Goal: Task Accomplishment & Management: Use online tool/utility

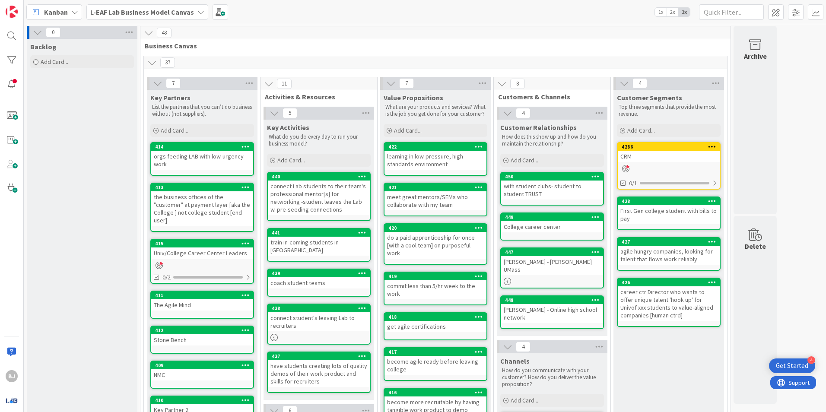
click at [197, 11] on icon at bounding box center [200, 12] width 7 height 7
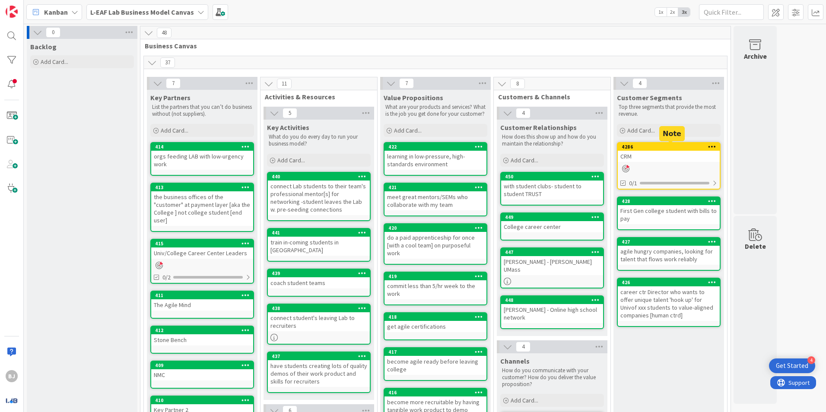
click at [659, 145] on div "4286" at bounding box center [670, 147] width 98 height 6
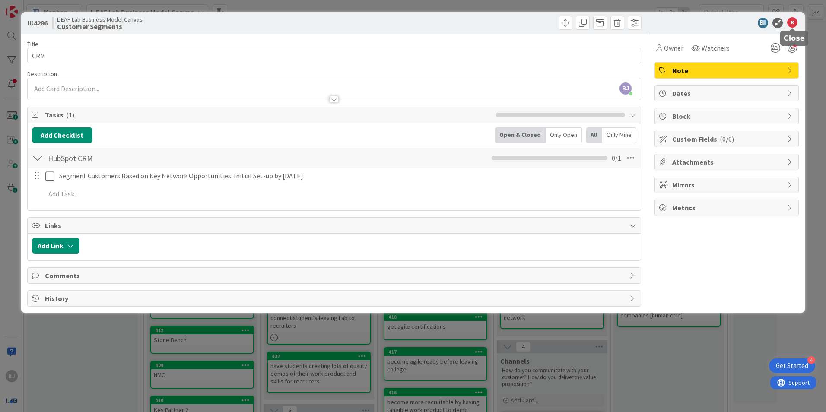
click at [793, 20] on icon at bounding box center [792, 23] width 10 height 10
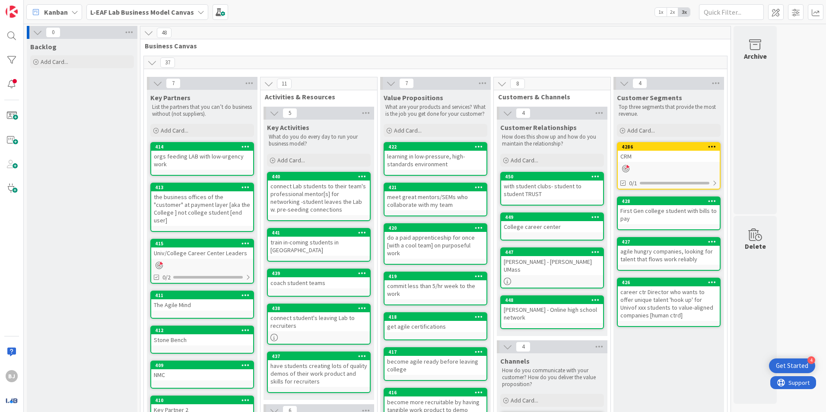
click at [197, 14] on icon at bounding box center [200, 12] width 7 height 7
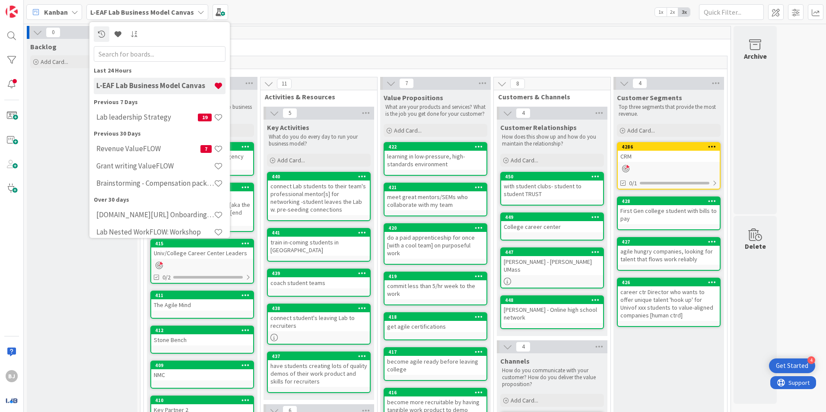
click at [248, 35] on div "48" at bounding box center [435, 32] width 590 height 13
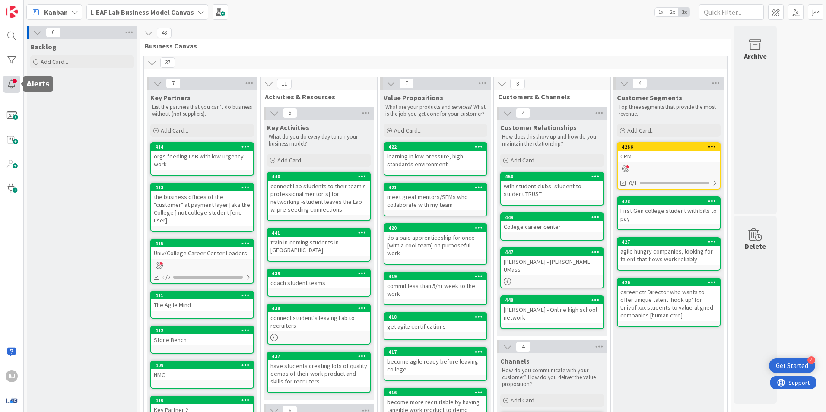
click at [14, 86] on div at bounding box center [11, 84] width 17 height 17
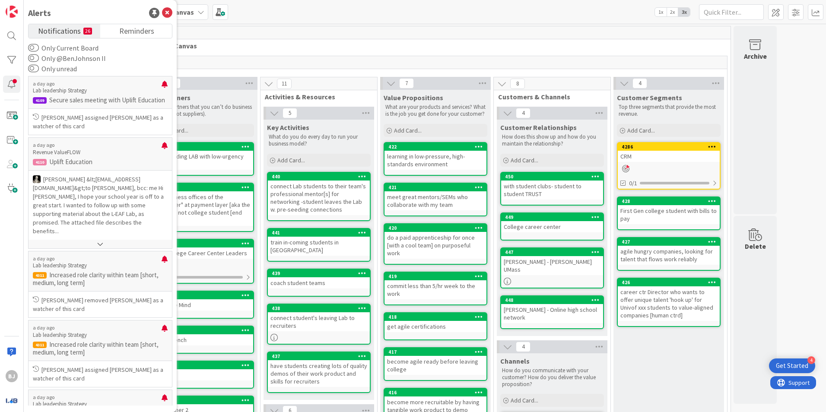
click at [197, 12] on icon at bounding box center [200, 12] width 7 height 7
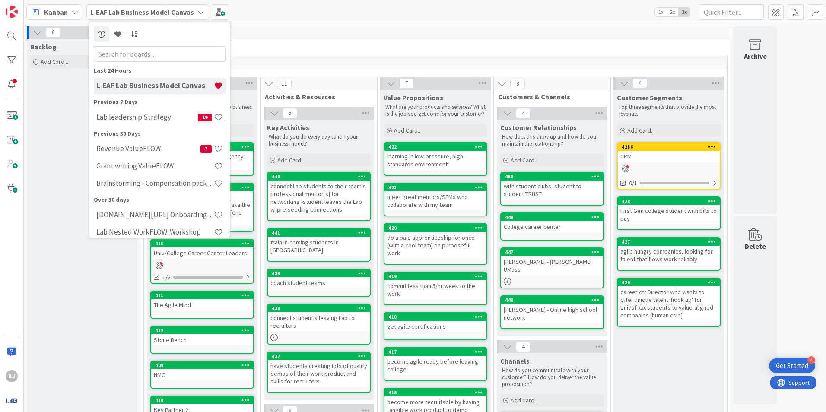
click at [197, 12] on icon at bounding box center [200, 12] width 7 height 7
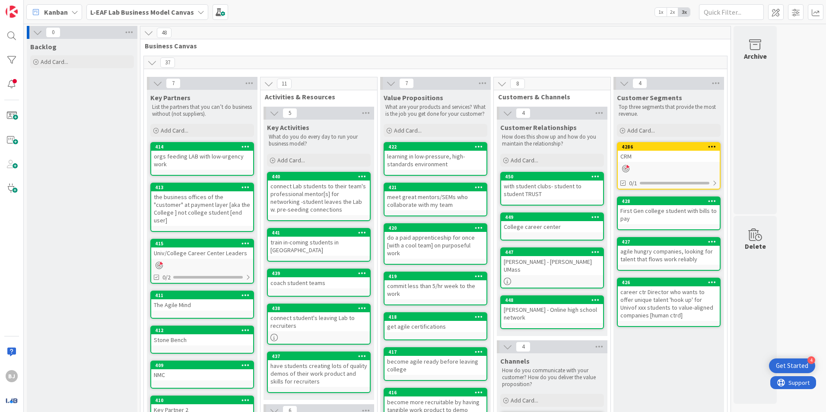
click at [197, 12] on icon at bounding box center [200, 12] width 7 height 7
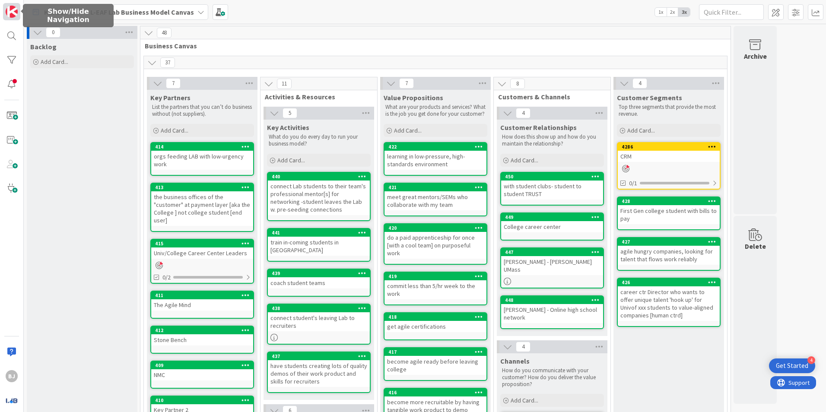
click at [14, 13] on img at bounding box center [12, 12] width 12 height 12
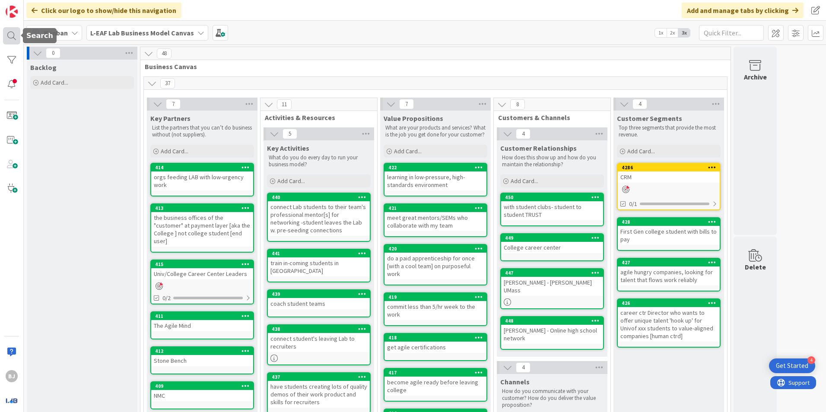
click at [10, 32] on div at bounding box center [11, 35] width 17 height 17
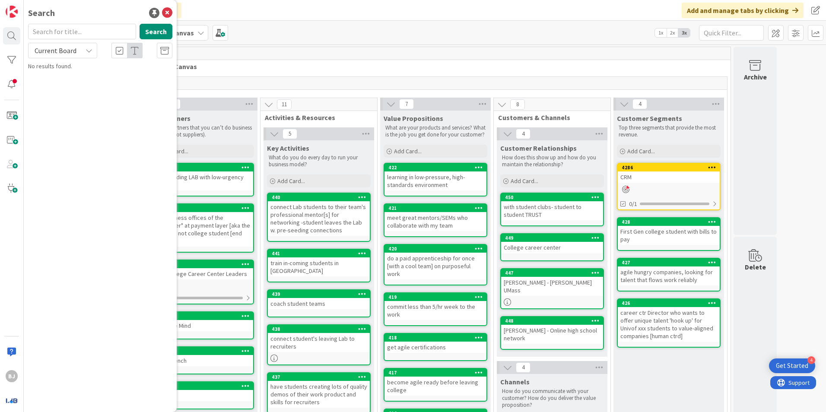
click at [64, 27] on input "text" at bounding box center [82, 32] width 108 height 16
type input "event"
click at [87, 53] on icon at bounding box center [89, 50] width 7 height 7
click at [68, 83] on span "All Boards" at bounding box center [78, 86] width 90 height 13
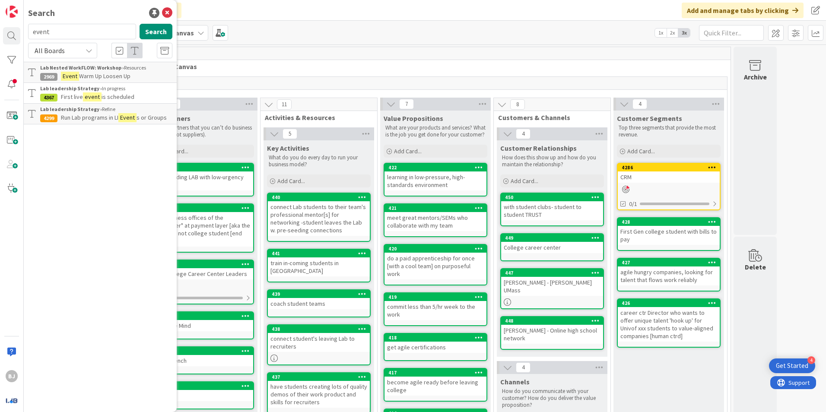
click at [94, 99] on mark "event" at bounding box center [92, 96] width 19 height 9
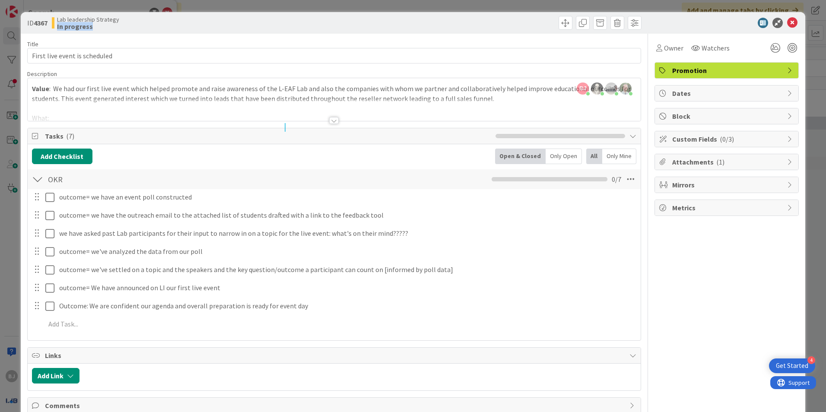
drag, startPoint x: 177, startPoint y: 22, endPoint x: 199, endPoint y: 55, distance: 38.9
click at [200, 59] on div "ID 4367 Lab leadership Strategy In progress Title 29 / 128 First live event is …" at bounding box center [413, 227] width 784 height 431
click at [787, 92] on icon at bounding box center [790, 93] width 7 height 7
